Goal: Task Accomplishment & Management: Manage account settings

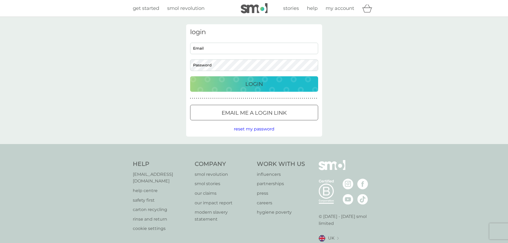
click at [220, 49] on input "Email" at bounding box center [254, 48] width 128 height 11
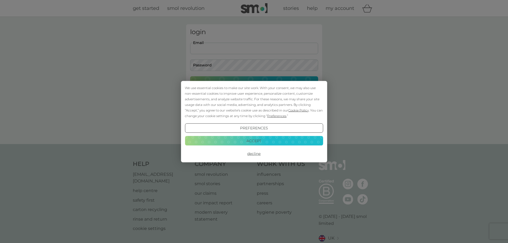
click at [341, 126] on div "We use essential cookies to make our site work. With your consent, we may also …" at bounding box center [254, 121] width 508 height 243
click at [259, 152] on button "Decline" at bounding box center [254, 154] width 138 height 10
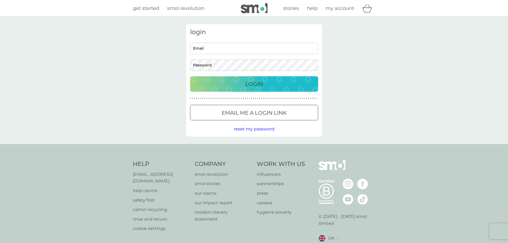
click at [227, 48] on input "Email" at bounding box center [254, 48] width 128 height 11
type input "[EMAIL_ADDRESS][DOMAIN_NAME]"
click at [190, 76] on button "Login" at bounding box center [254, 83] width 128 height 15
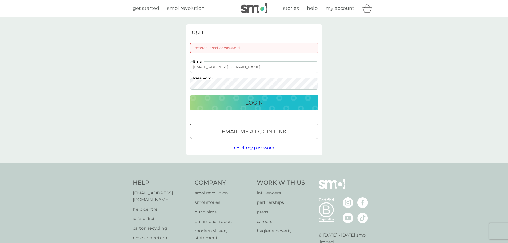
click at [256, 147] on span "reset my password" at bounding box center [254, 147] width 41 height 5
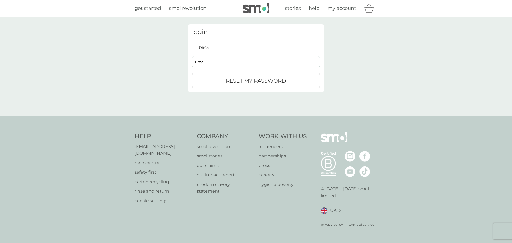
click at [228, 64] on input "Email" at bounding box center [256, 61] width 128 height 11
type input "[EMAIL_ADDRESS][DOMAIN_NAME]"
click at [239, 82] on p "reset my password" at bounding box center [256, 81] width 60 height 9
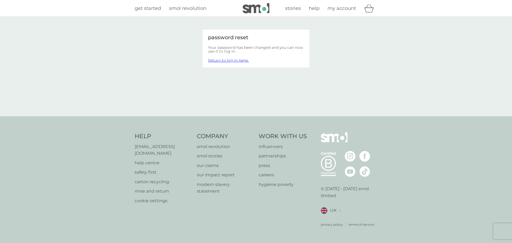
click at [233, 60] on link "Return to log in page." at bounding box center [228, 60] width 41 height 5
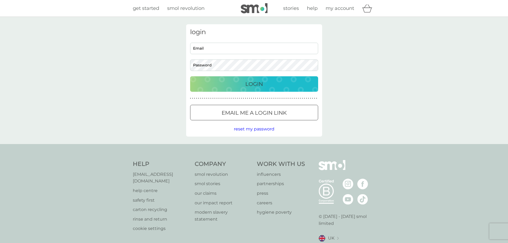
click at [234, 54] on div "Email Password" at bounding box center [254, 57] width 132 height 28
click at [233, 52] on input "Email" at bounding box center [254, 48] width 128 height 11
type input "[EMAIL_ADDRESS][DOMAIN_NAME]"
click at [190, 76] on button "Login" at bounding box center [254, 83] width 128 height 15
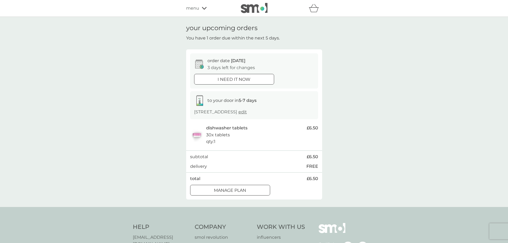
click at [241, 189] on p "Manage plan" at bounding box center [230, 190] width 32 height 7
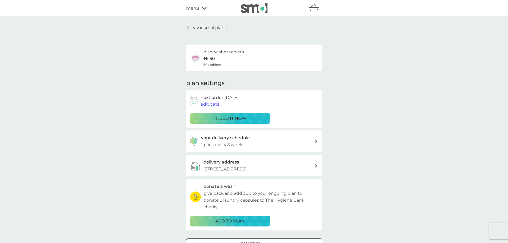
click at [214, 105] on span "edit date" at bounding box center [210, 104] width 19 height 5
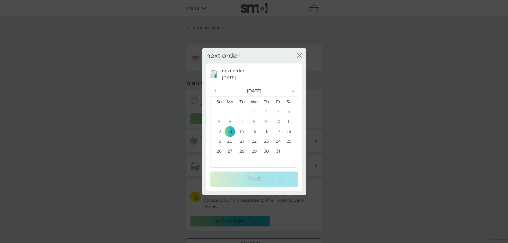
click at [293, 90] on span "›" at bounding box center [290, 90] width 5 height 11
click at [231, 133] on td "10" at bounding box center [230, 131] width 12 height 10
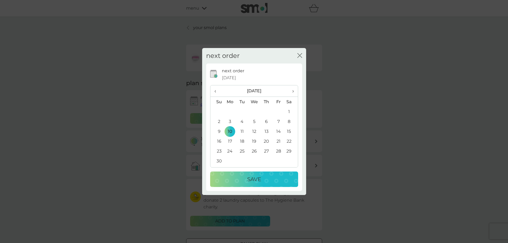
click at [248, 180] on p "Save" at bounding box center [254, 179] width 14 height 9
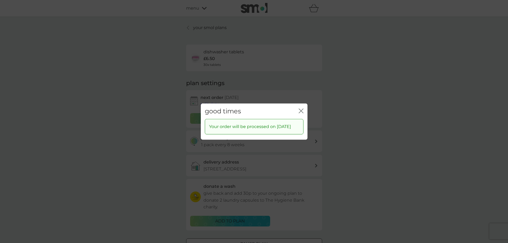
click at [302, 109] on icon "close" at bounding box center [302, 111] width 2 height 4
